Goal: Information Seeking & Learning: Learn about a topic

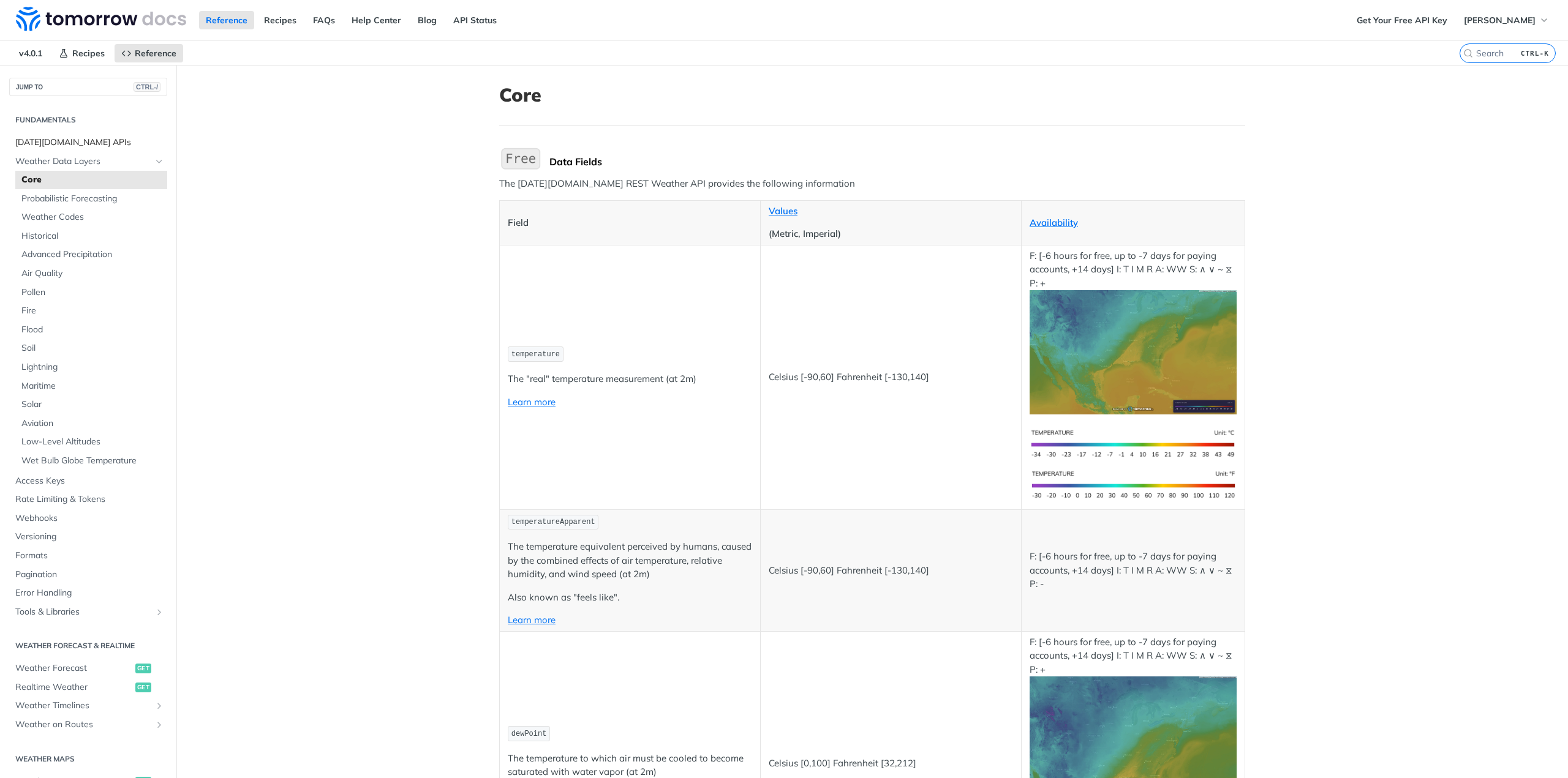
click at [49, 139] on span "[DATE][DOMAIN_NAME] APIs" at bounding box center [89, 143] width 149 height 12
click at [50, 212] on span "Weather Codes" at bounding box center [92, 218] width 143 height 12
